Goal: Task Accomplishment & Management: Manage account settings

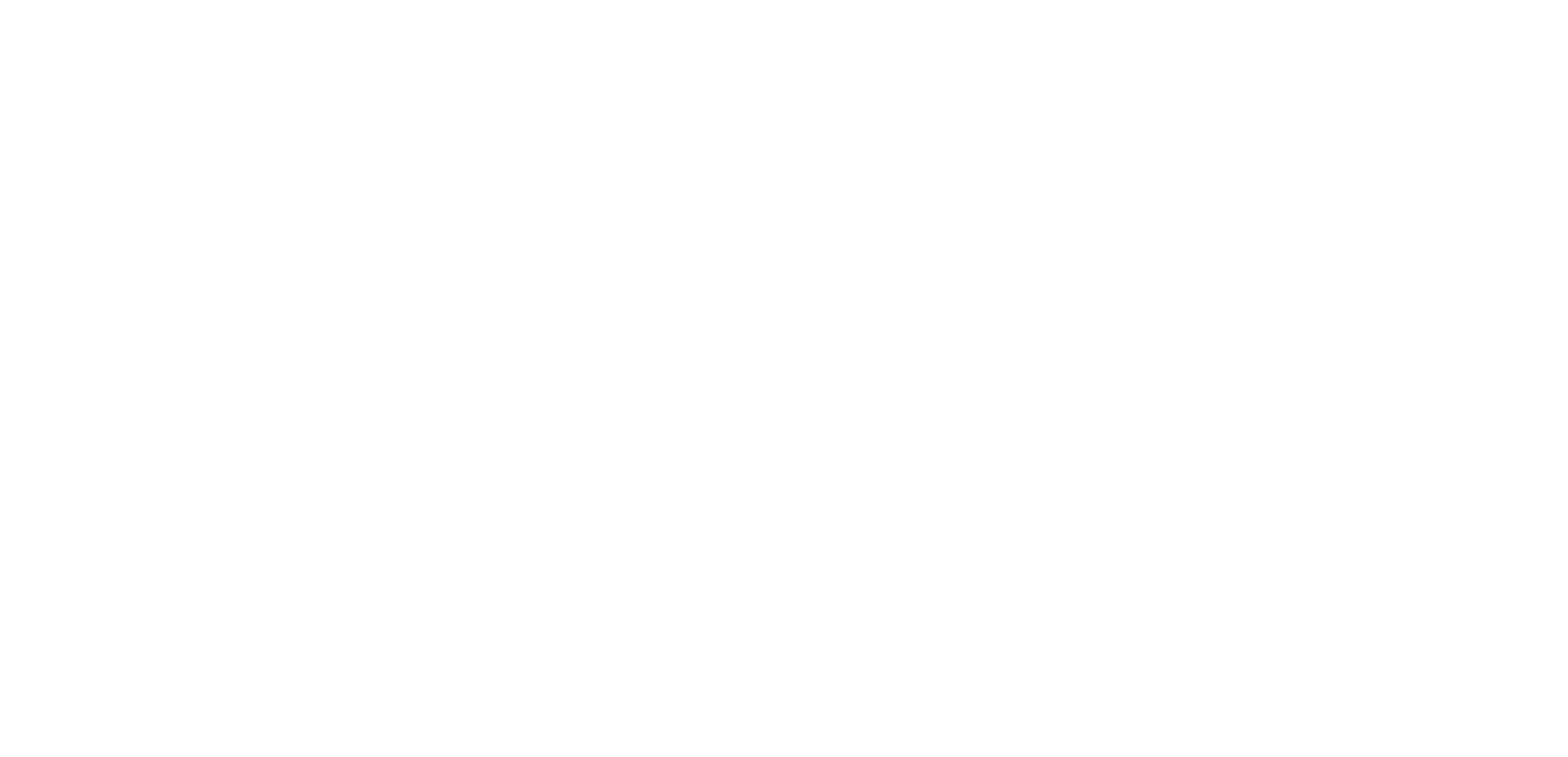
click at [744, 0] on html at bounding box center [784, 0] width 1568 height 0
drag, startPoint x: 1191, startPoint y: 167, endPoint x: 1337, endPoint y: 107, distance: 157.8
click at [1192, 0] on html at bounding box center [784, 0] width 1568 height 0
click at [395, 0] on html at bounding box center [784, 0] width 1568 height 0
drag, startPoint x: 1375, startPoint y: 0, endPoint x: 930, endPoint y: 166, distance: 475.0
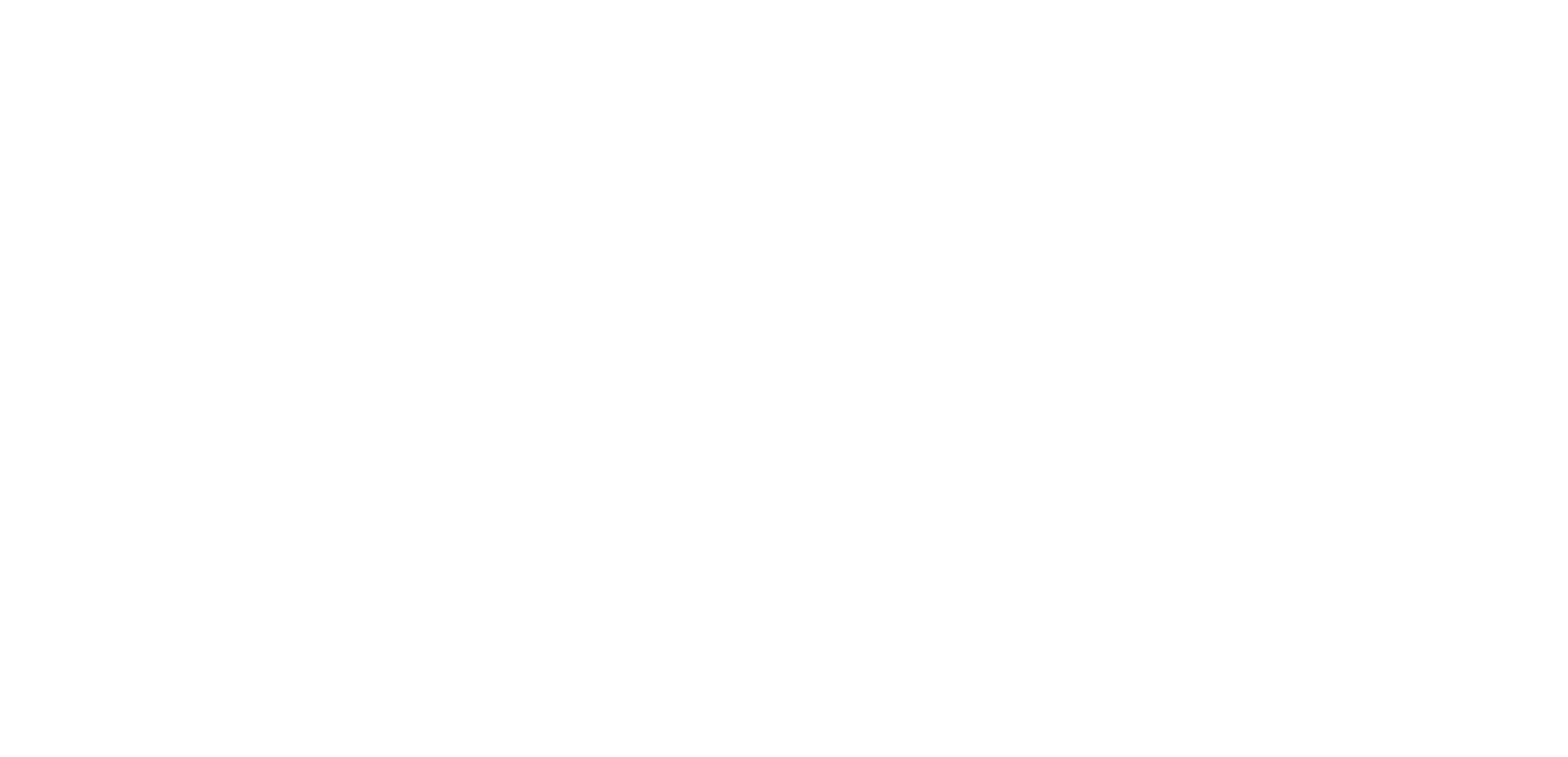
click at [930, 0] on html at bounding box center [784, 0] width 1568 height 0
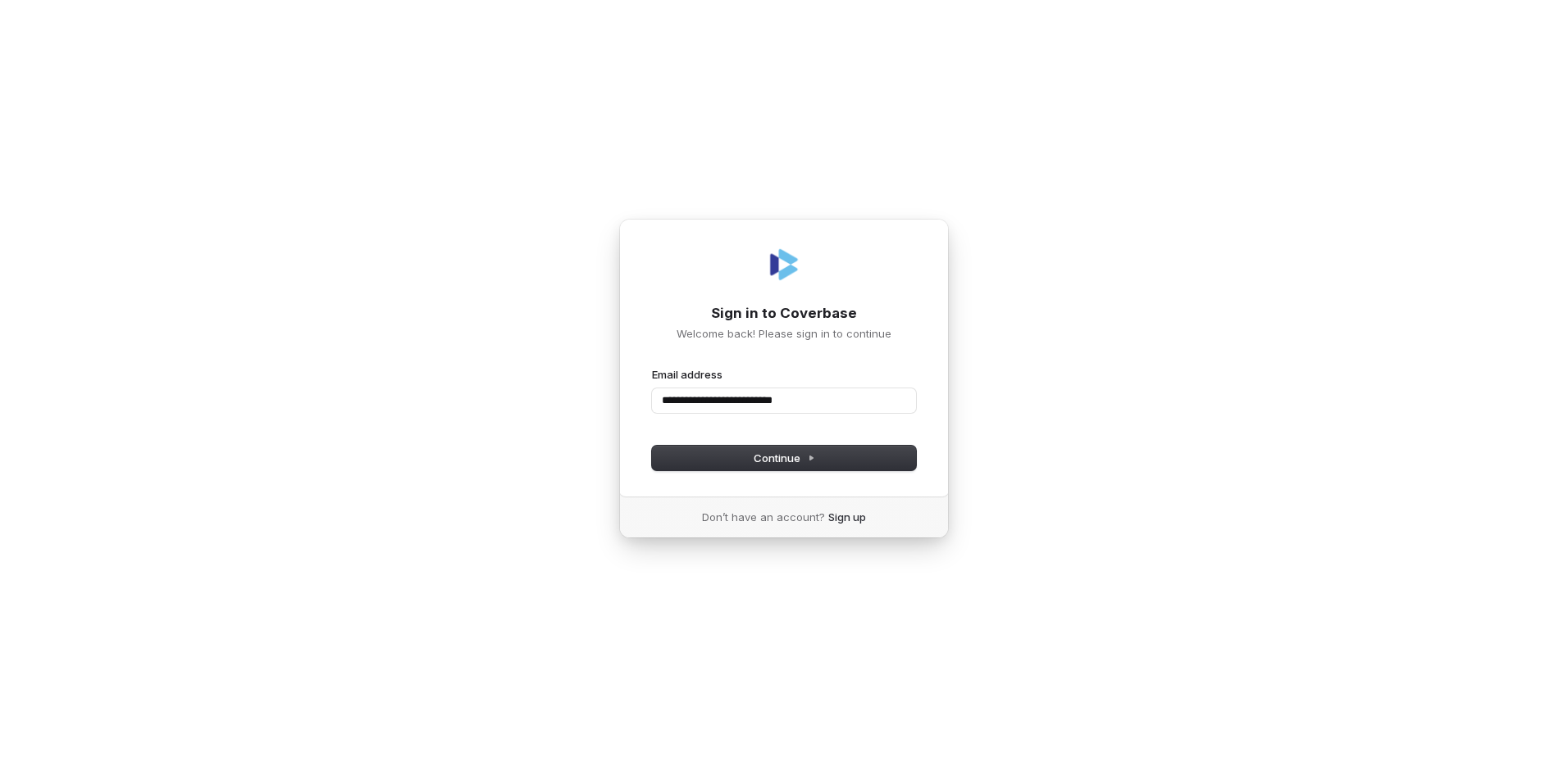
click at [652, 367] on button "submit" at bounding box center [652, 367] width 0 height 0
click at [729, 465] on button "Continue" at bounding box center [784, 458] width 264 height 24
click at [735, 458] on button "Continue" at bounding box center [784, 458] width 264 height 24
click at [780, 455] on span "Continue" at bounding box center [784, 458] width 61 height 15
click at [795, 457] on span "Continue" at bounding box center [784, 458] width 61 height 15
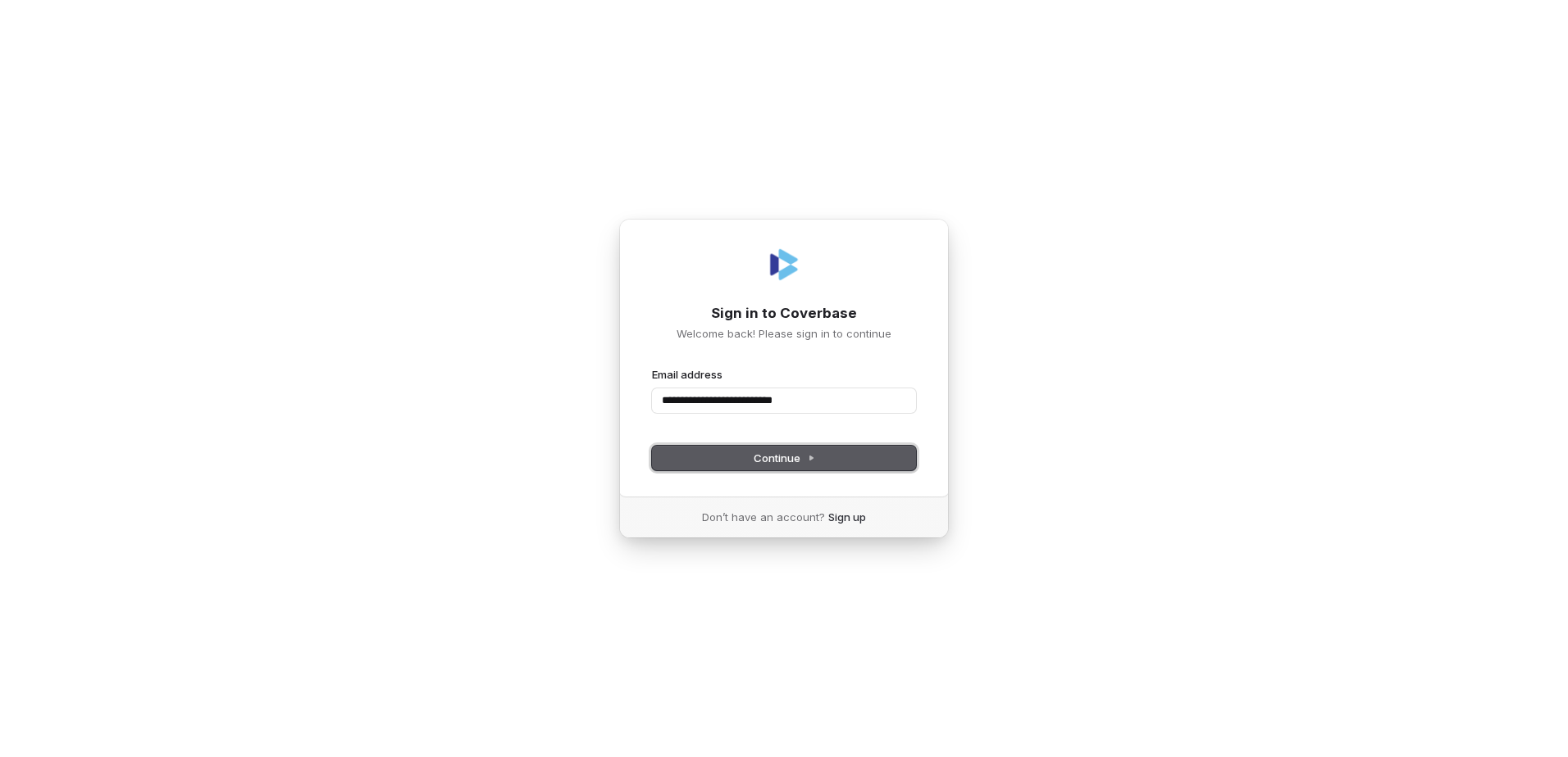
click at [800, 457] on span "Continue" at bounding box center [784, 458] width 61 height 15
click at [801, 457] on span "Continue" at bounding box center [784, 458] width 61 height 15
drag, startPoint x: 784, startPoint y: 399, endPoint x: 436, endPoint y: 360, distance: 350.2
click at [436, 360] on div "**********" at bounding box center [784, 378] width 1568 height 757
click at [652, 367] on button "submit" at bounding box center [652, 367] width 0 height 0
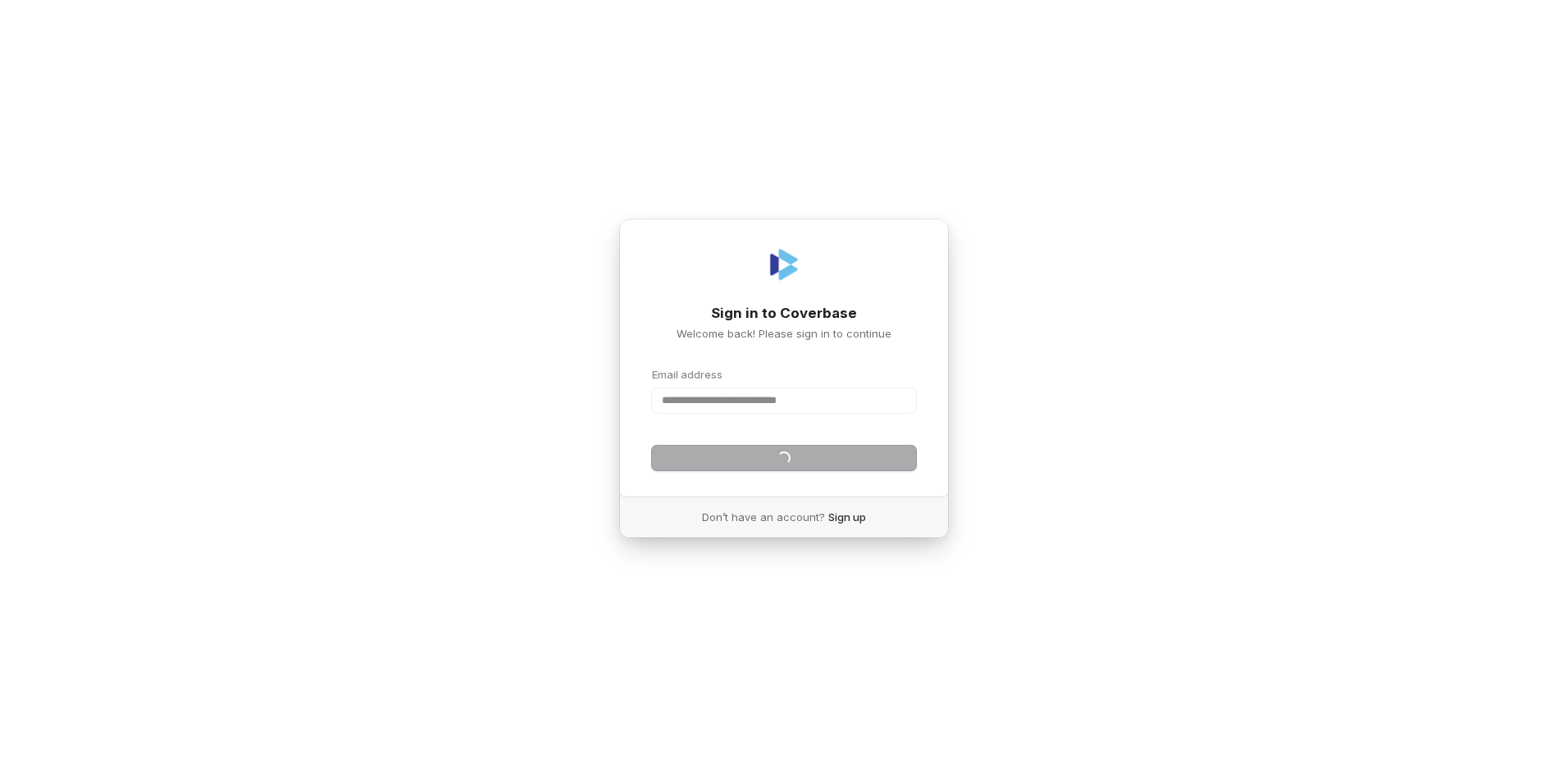
type input "**********"
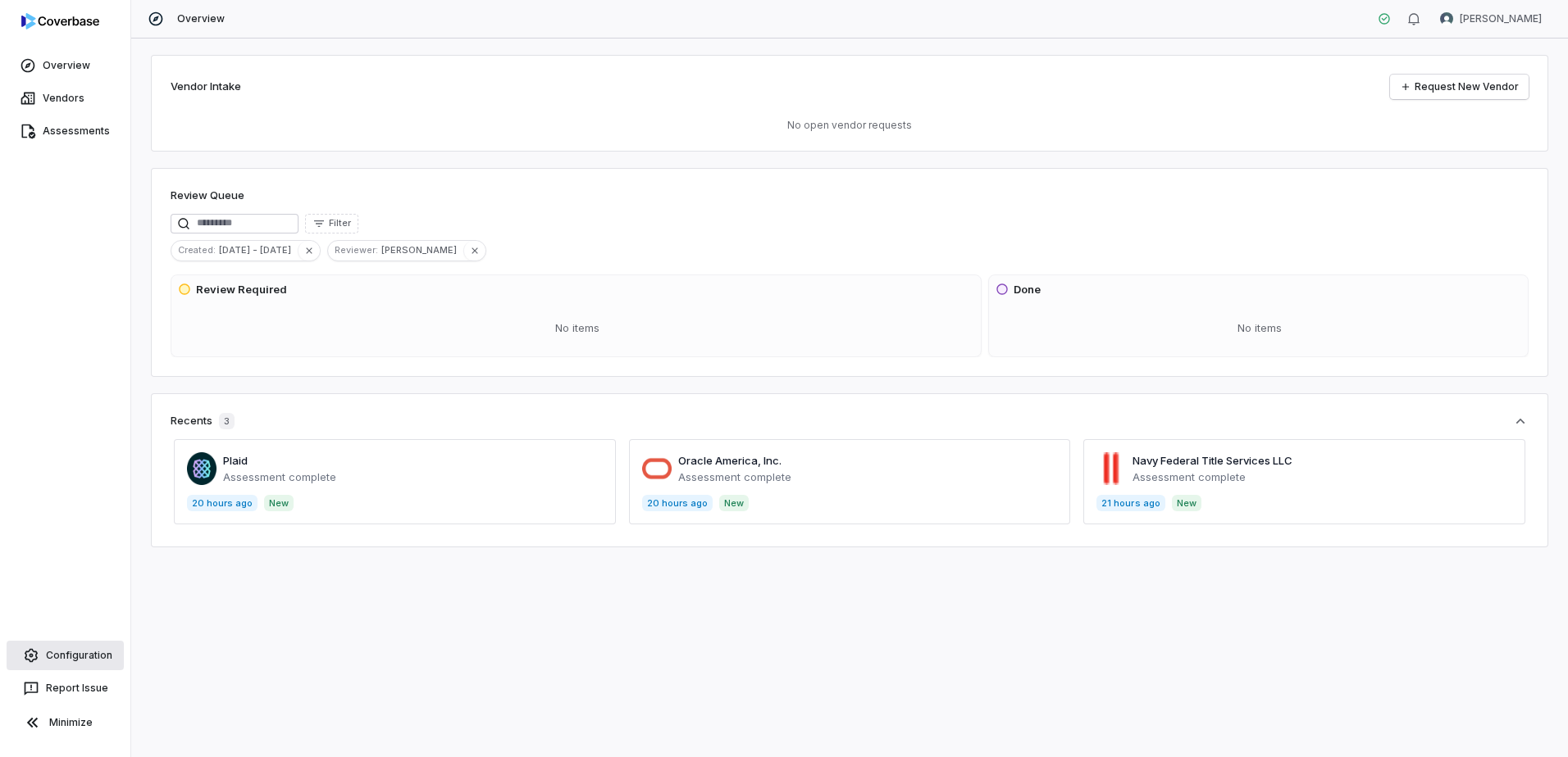
click at [59, 658] on span "Configuration" at bounding box center [78, 656] width 66 height 13
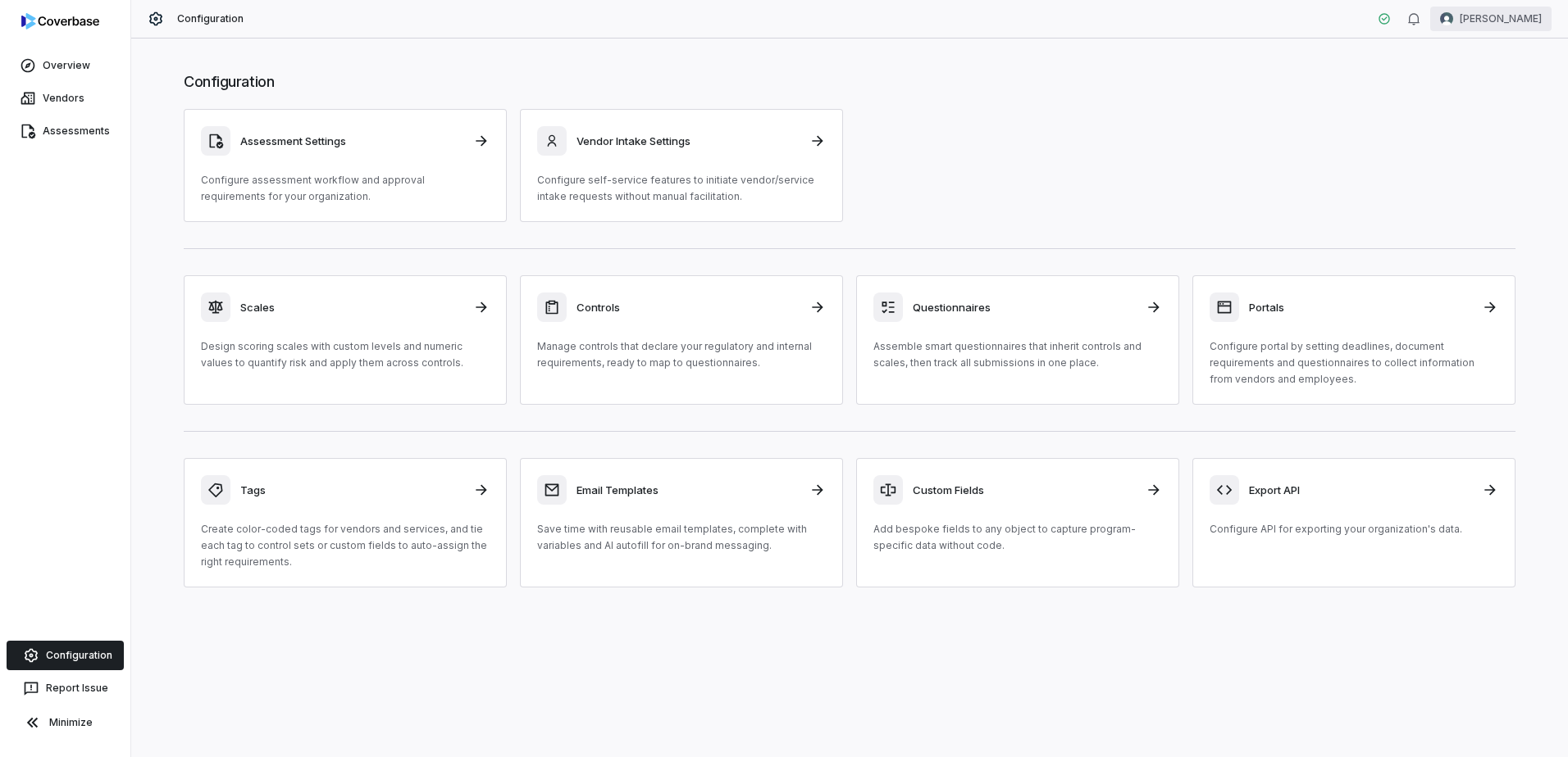
click at [1502, 25] on html "Overview Vendors Assessments Configuration Report Issue Minimize Configuration …" at bounding box center [784, 378] width 1568 height 757
click at [1489, 86] on div "Organization" at bounding box center [1482, 85] width 126 height 26
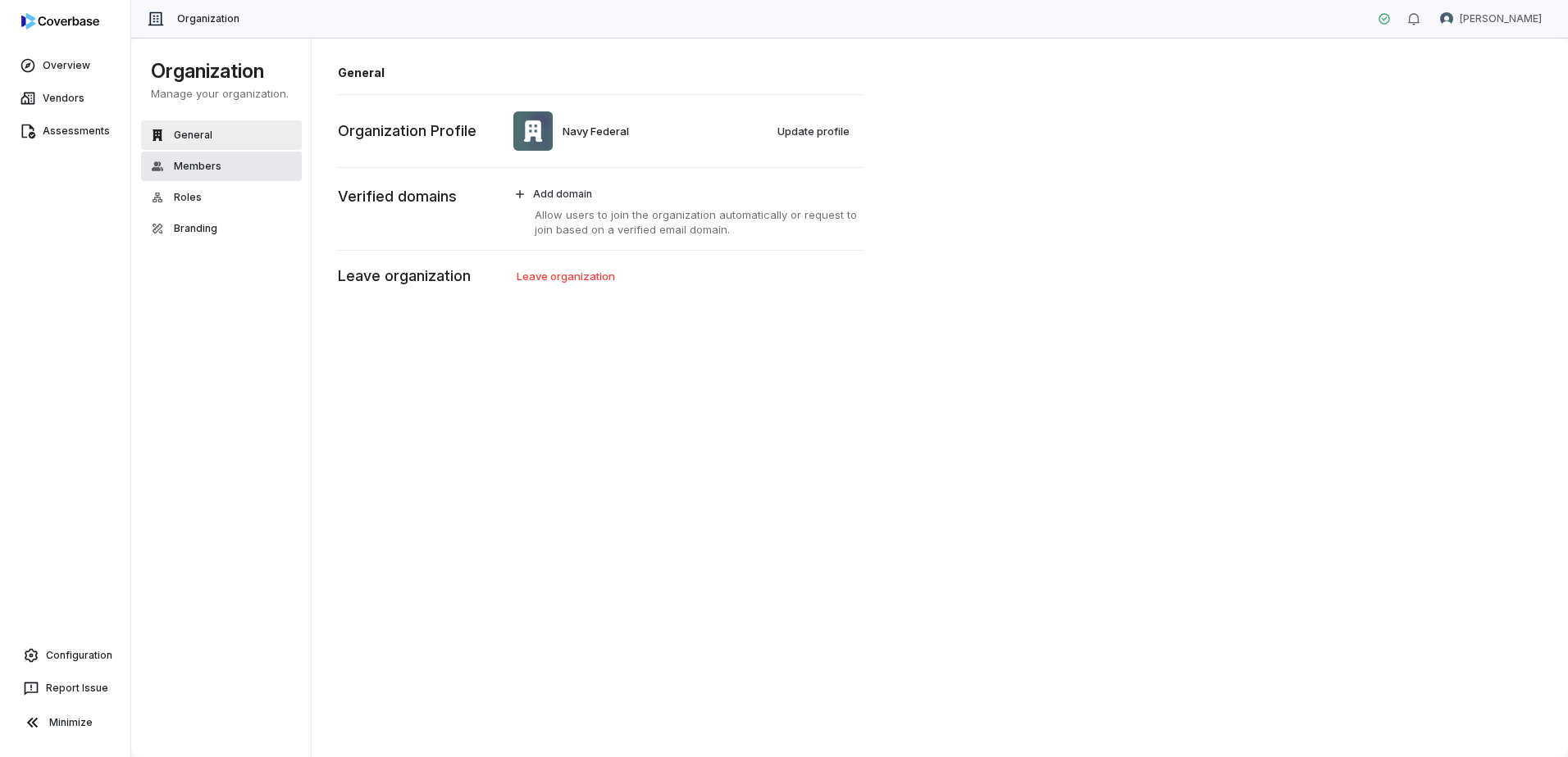
click at [171, 170] on button "Members" at bounding box center [221, 166] width 161 height 30
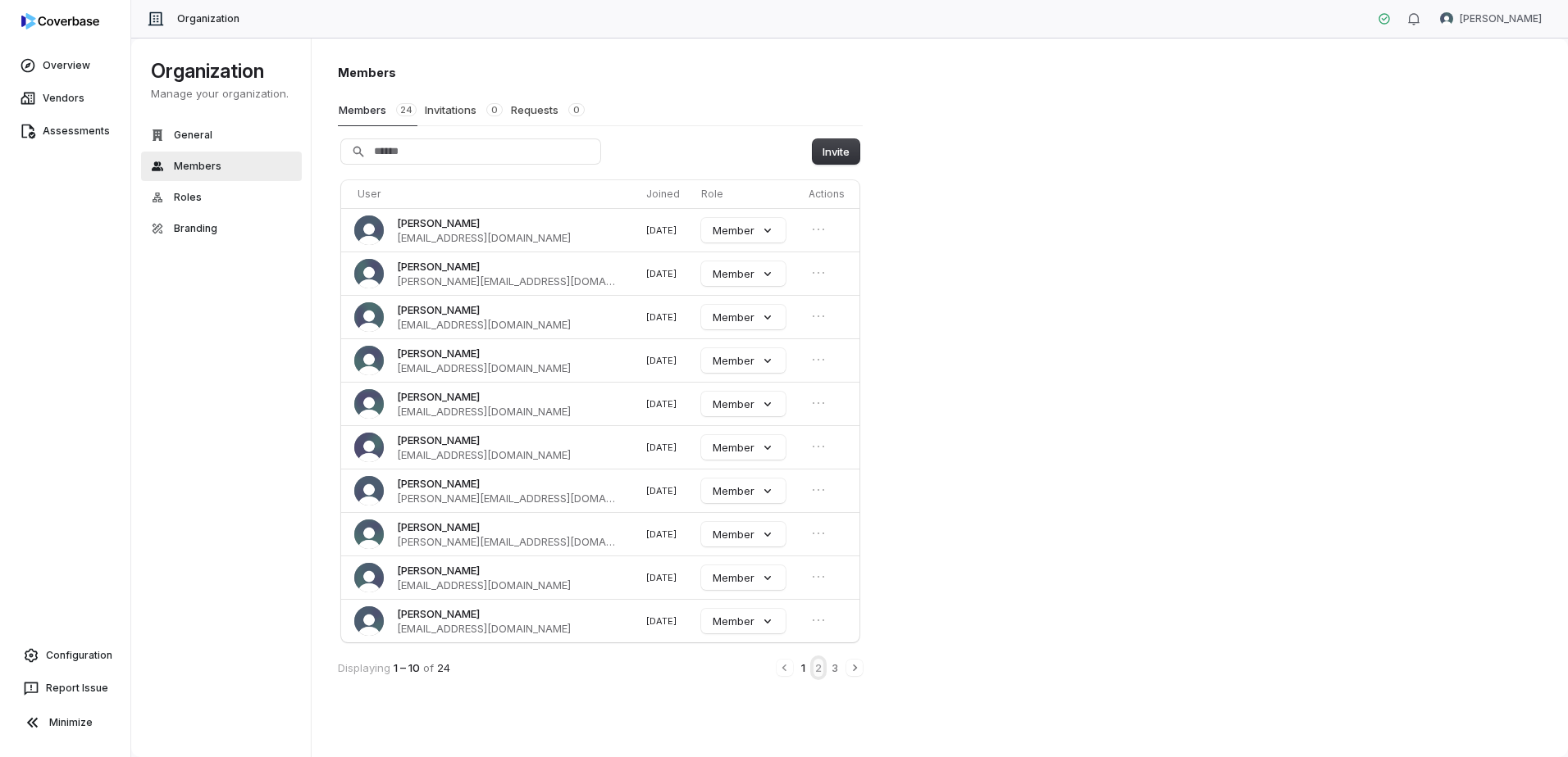
click at [820, 671] on button "2" at bounding box center [818, 668] width 10 height 18
click at [832, 673] on button "3" at bounding box center [835, 669] width 10 height 18
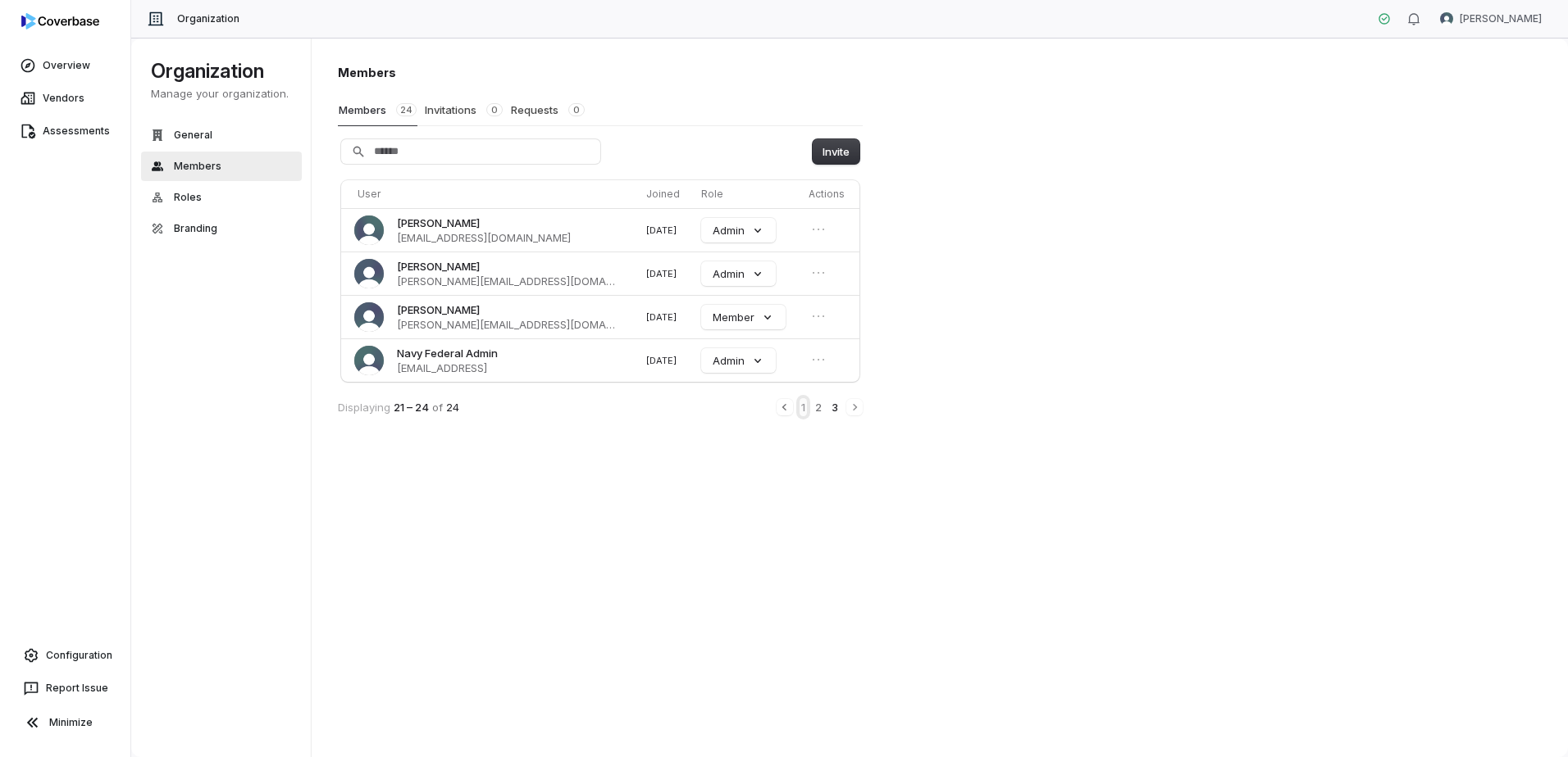
click at [805, 406] on button "1" at bounding box center [803, 406] width 7 height 18
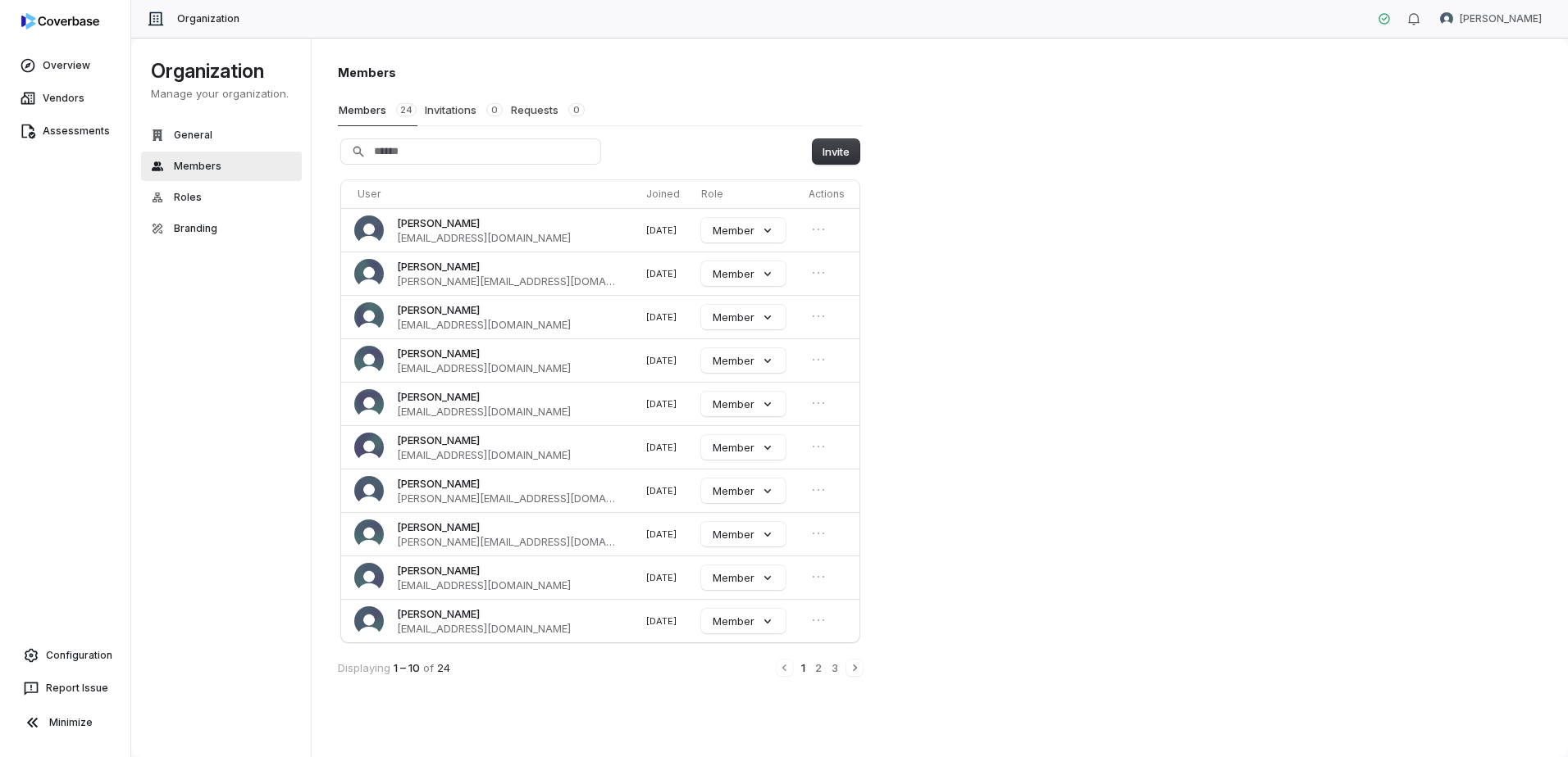
click at [824, 669] on div "1 2 3" at bounding box center [820, 668] width 87 height 18
click at [822, 669] on button "2" at bounding box center [818, 668] width 10 height 18
click at [816, 577] on icon "Open menu" at bounding box center [819, 578] width 17 height 17
click at [524, 584] on span "curtis_nohl@navyfederal.org" at bounding box center [484, 587] width 174 height 15
click at [729, 583] on button "Admin" at bounding box center [739, 578] width 74 height 24
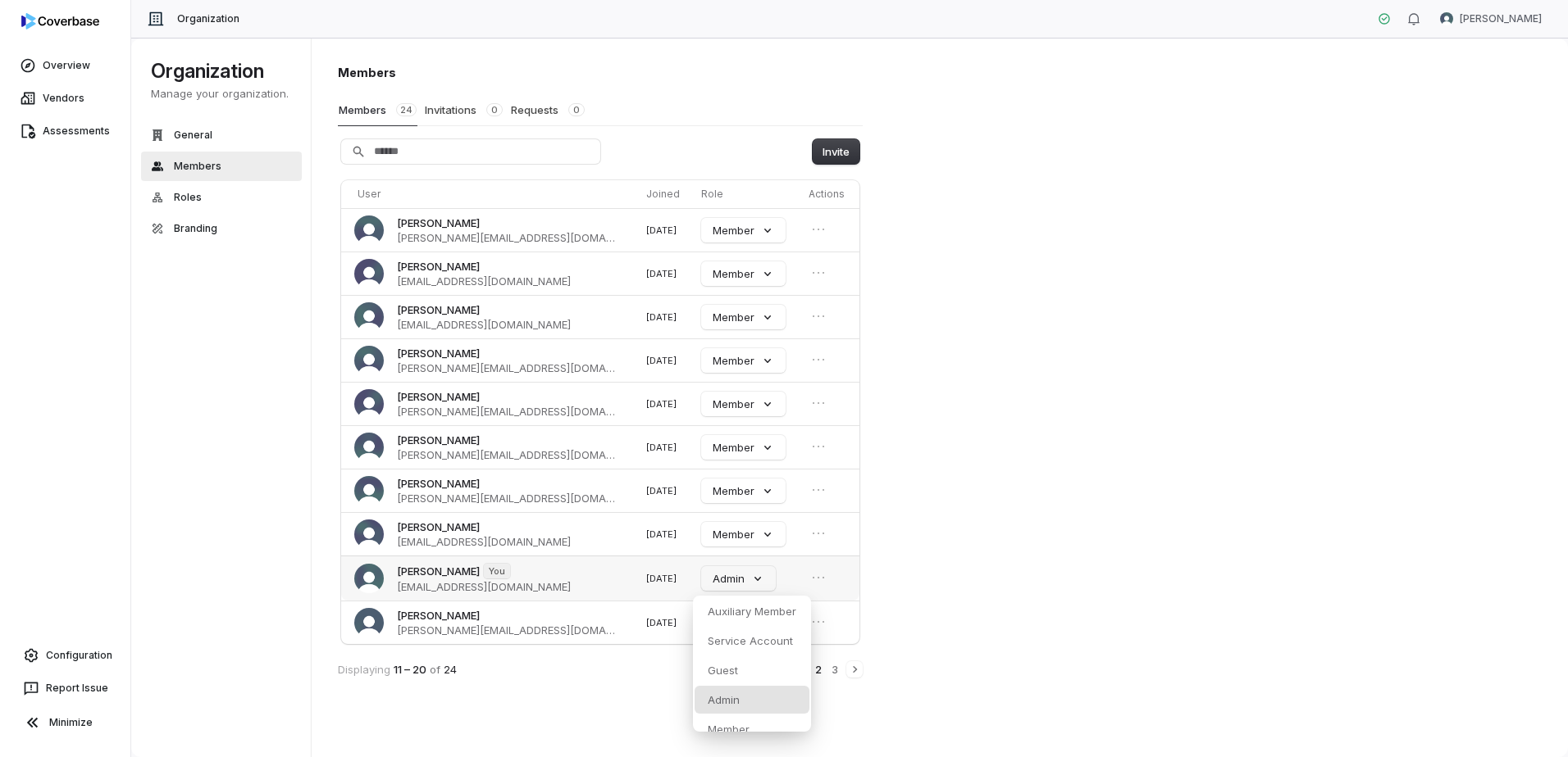
scroll to position [13, 0]
click at [1026, 644] on div "Members Members 24 Invitations 0 Requests 0 Invite User Joined Role Actions Rya…" at bounding box center [940, 398] width 1257 height 721
click at [824, 579] on icon "Open menu" at bounding box center [819, 578] width 17 height 17
click at [1073, 576] on div "Members Members 24 Invitations 0 Requests 0 Invite User Joined Role Actions Rya…" at bounding box center [940, 398] width 1257 height 721
click at [1532, 13] on html "Overview Vendors Assessments Configuration Report Issue Minimize Organization C…" at bounding box center [784, 378] width 1568 height 757
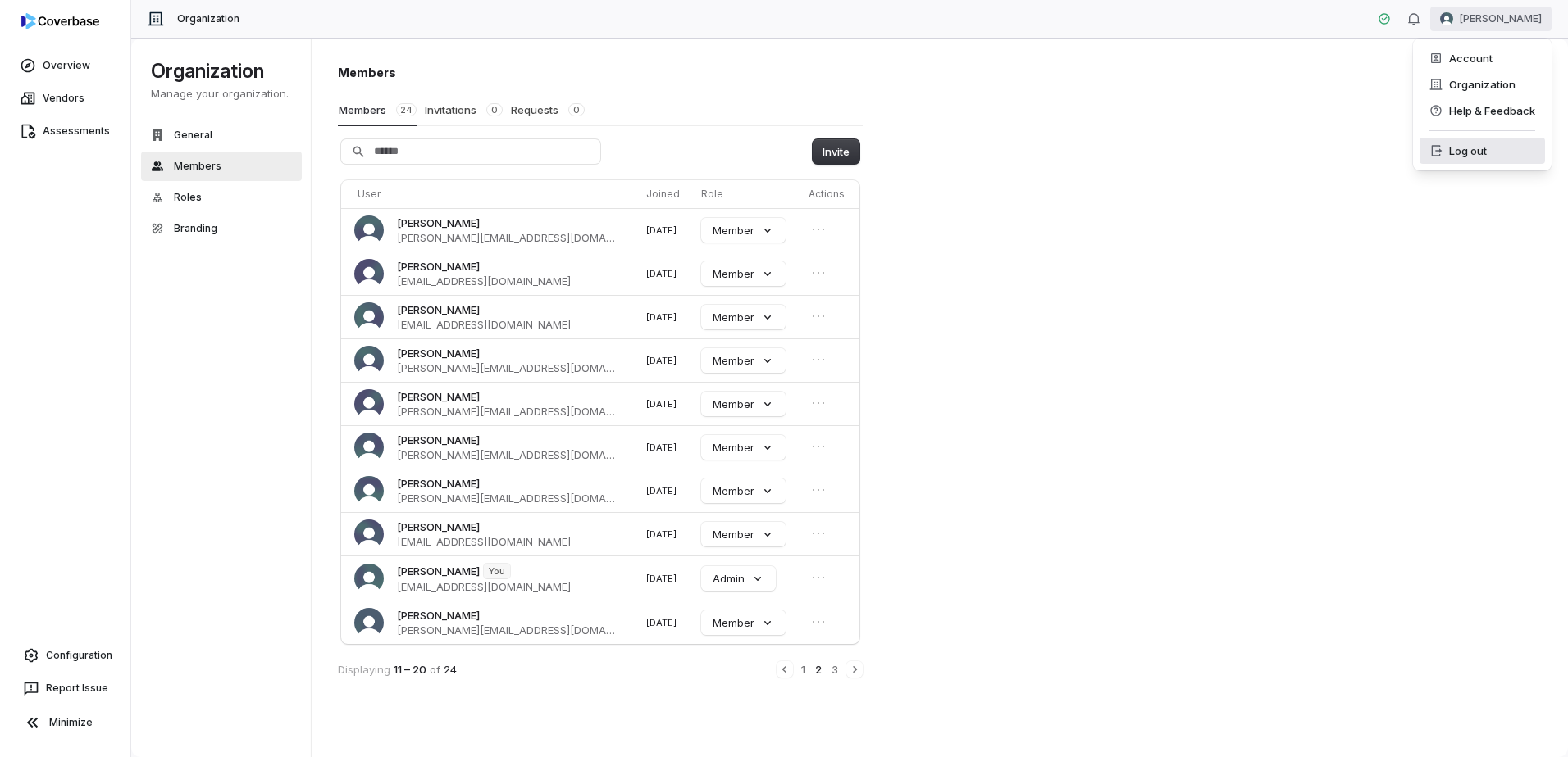
click at [1469, 153] on div "Log out" at bounding box center [1482, 151] width 126 height 26
